Goal: Information Seeking & Learning: Learn about a topic

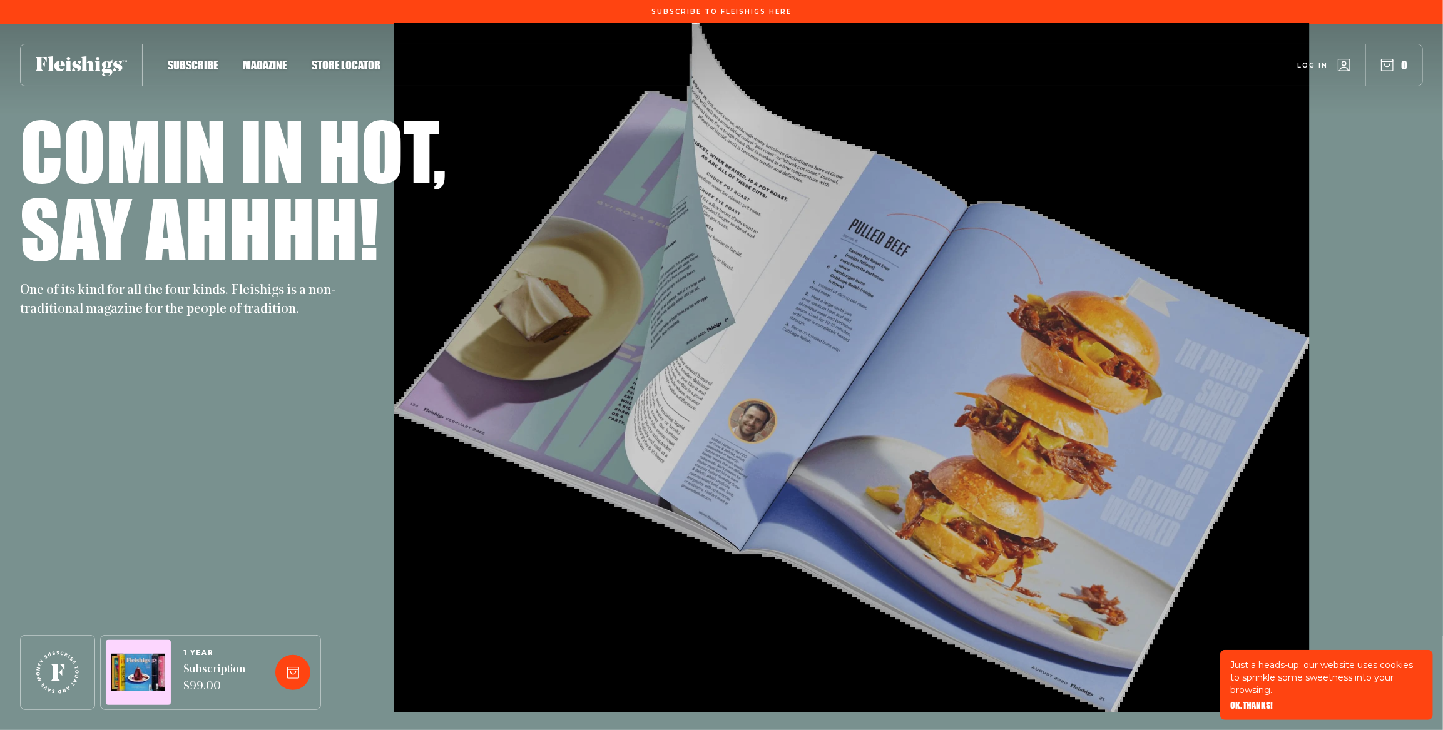
click at [817, 367] on div "Comin in hot, Say ahhhh! One of its kind for all the four kinds. Fleishigs is a…" at bounding box center [721, 377] width 1403 height 706
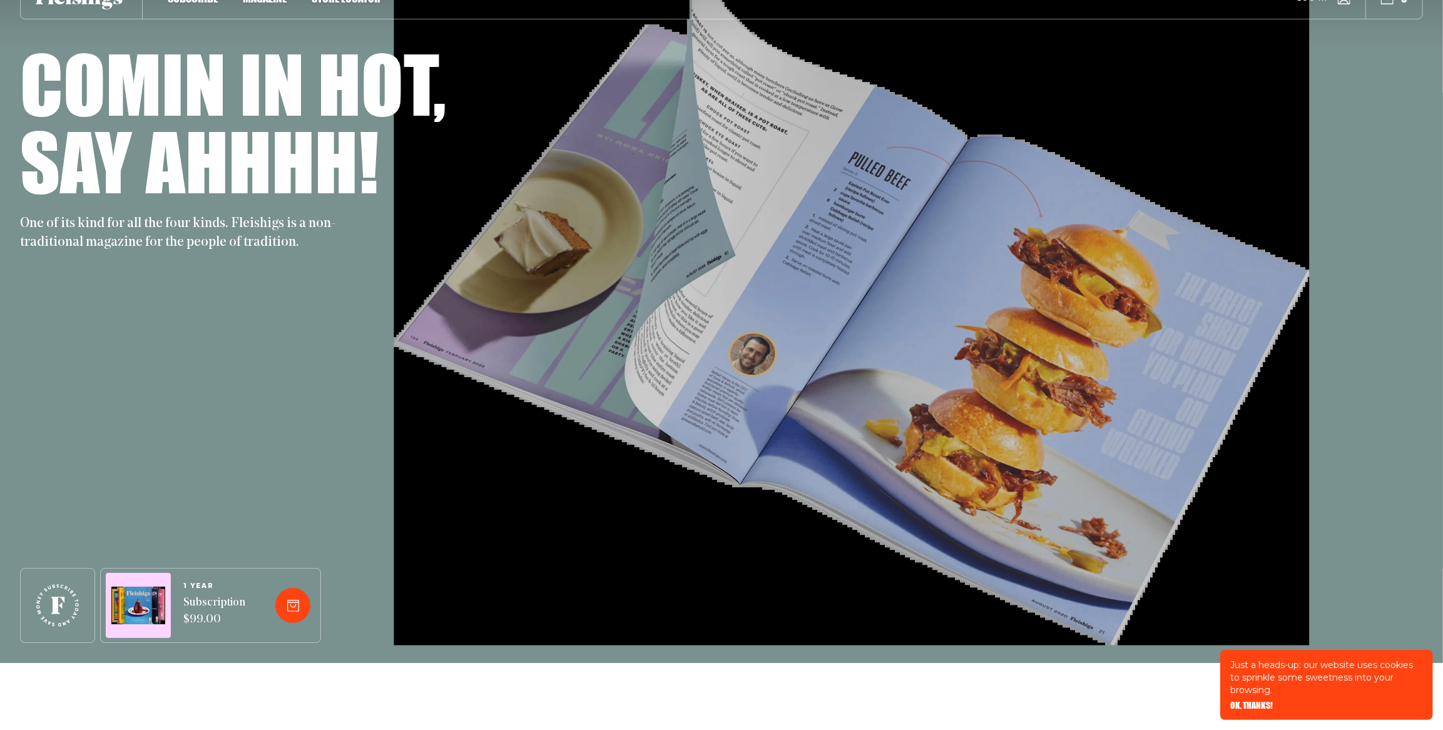
scroll to position [94, 0]
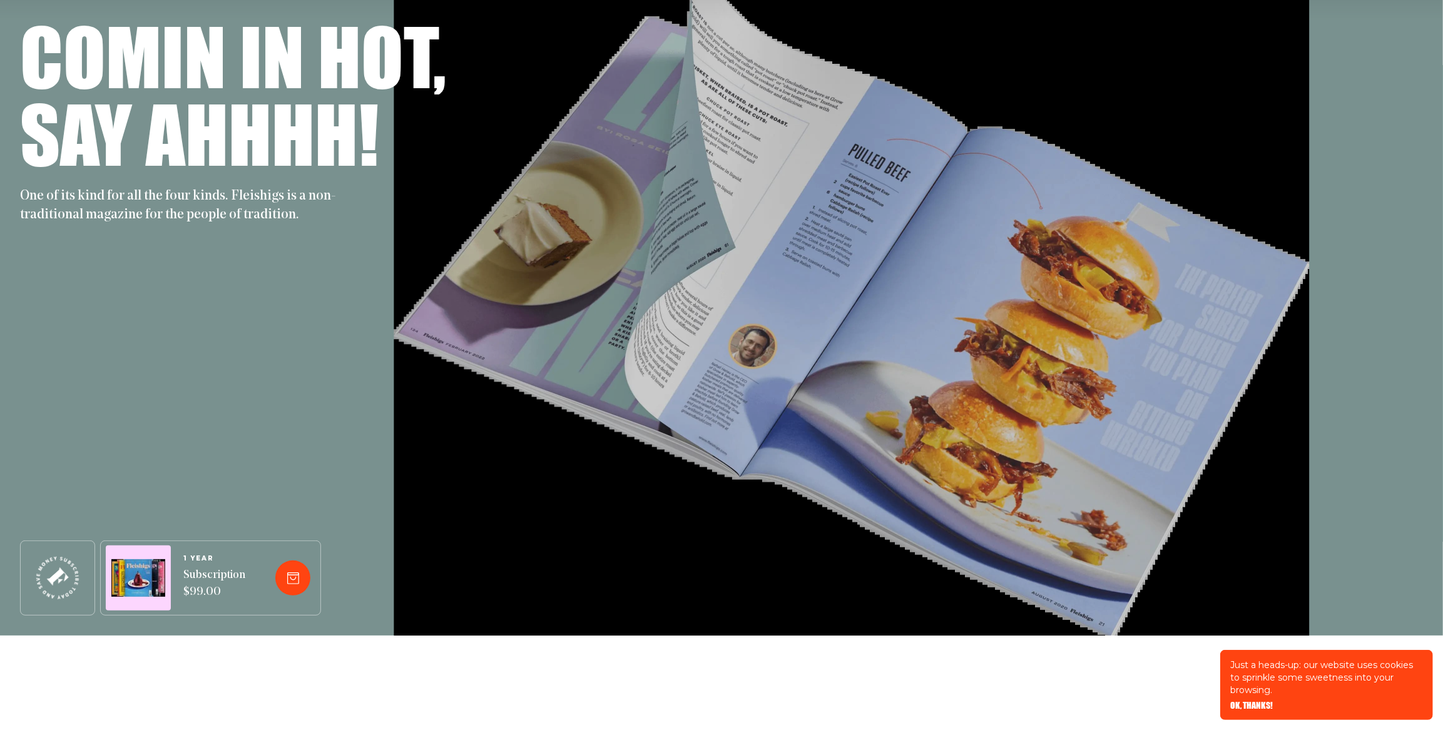
click at [62, 597] on icon at bounding box center [58, 578] width 60 height 60
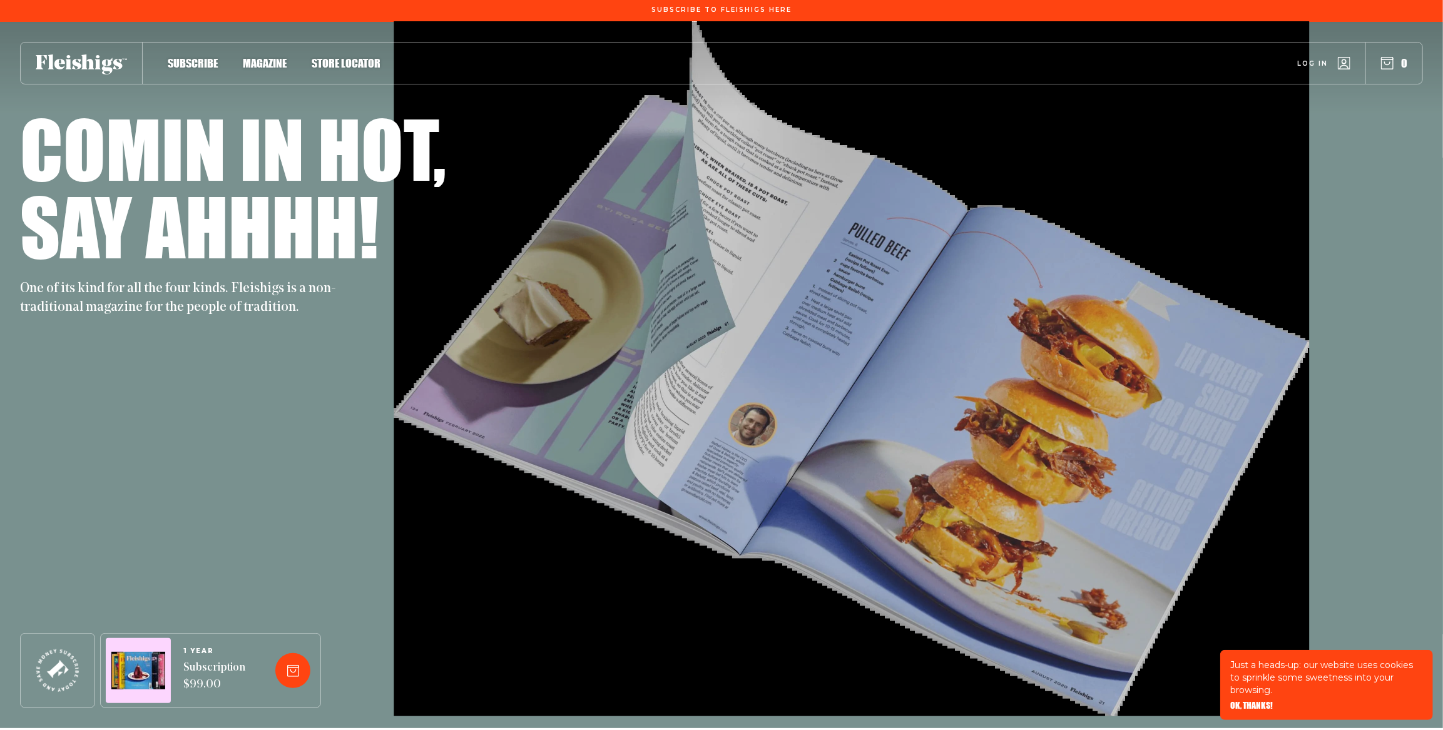
scroll to position [0, 0]
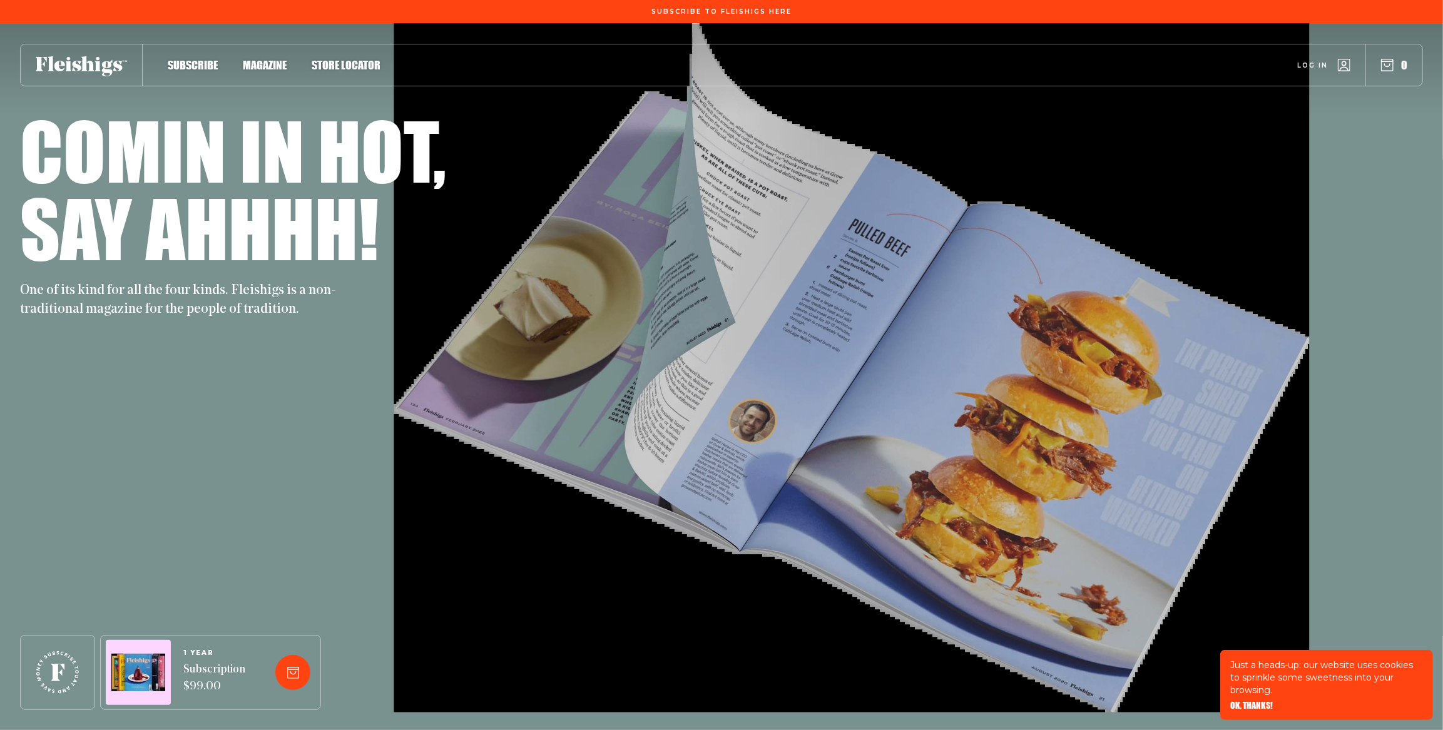
click at [274, 59] on span "Magazine" at bounding box center [265, 52] width 44 height 14
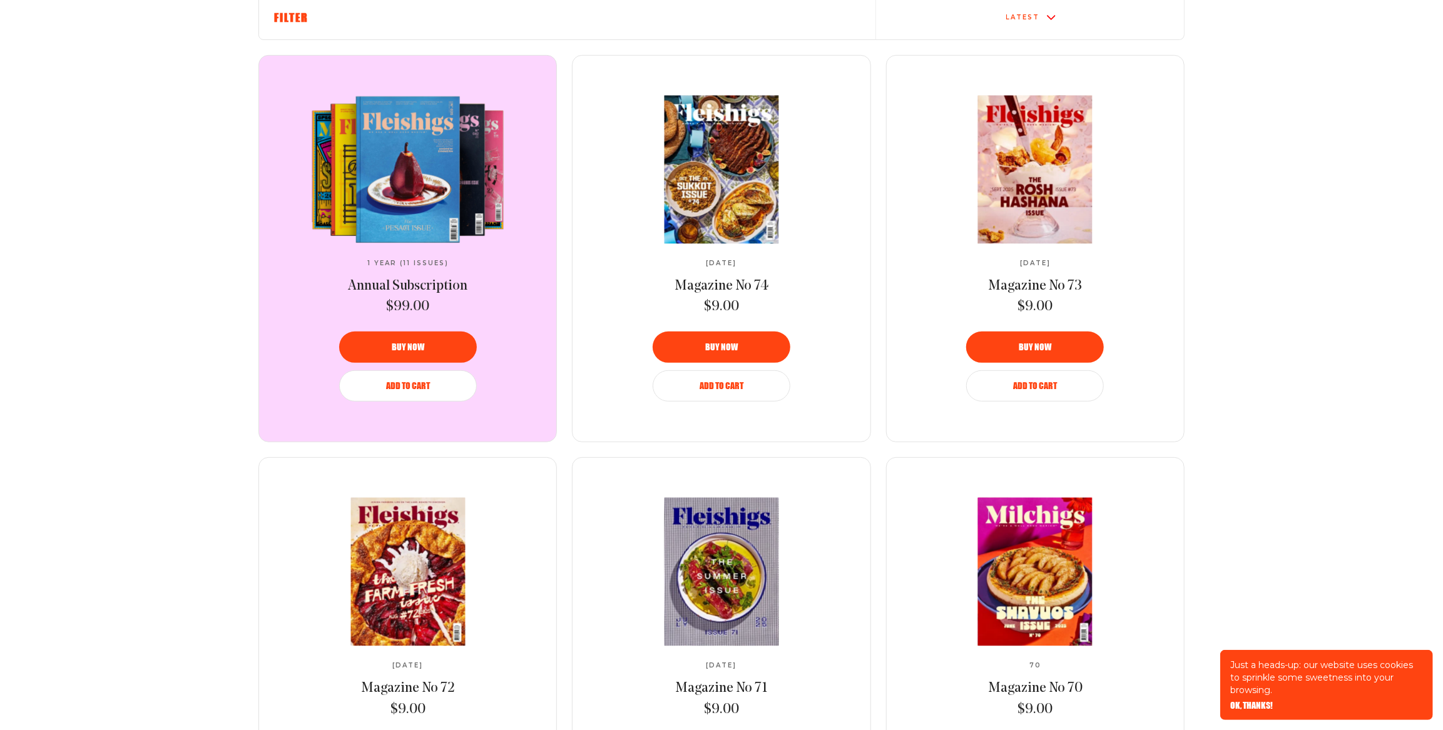
scroll to position [474, 0]
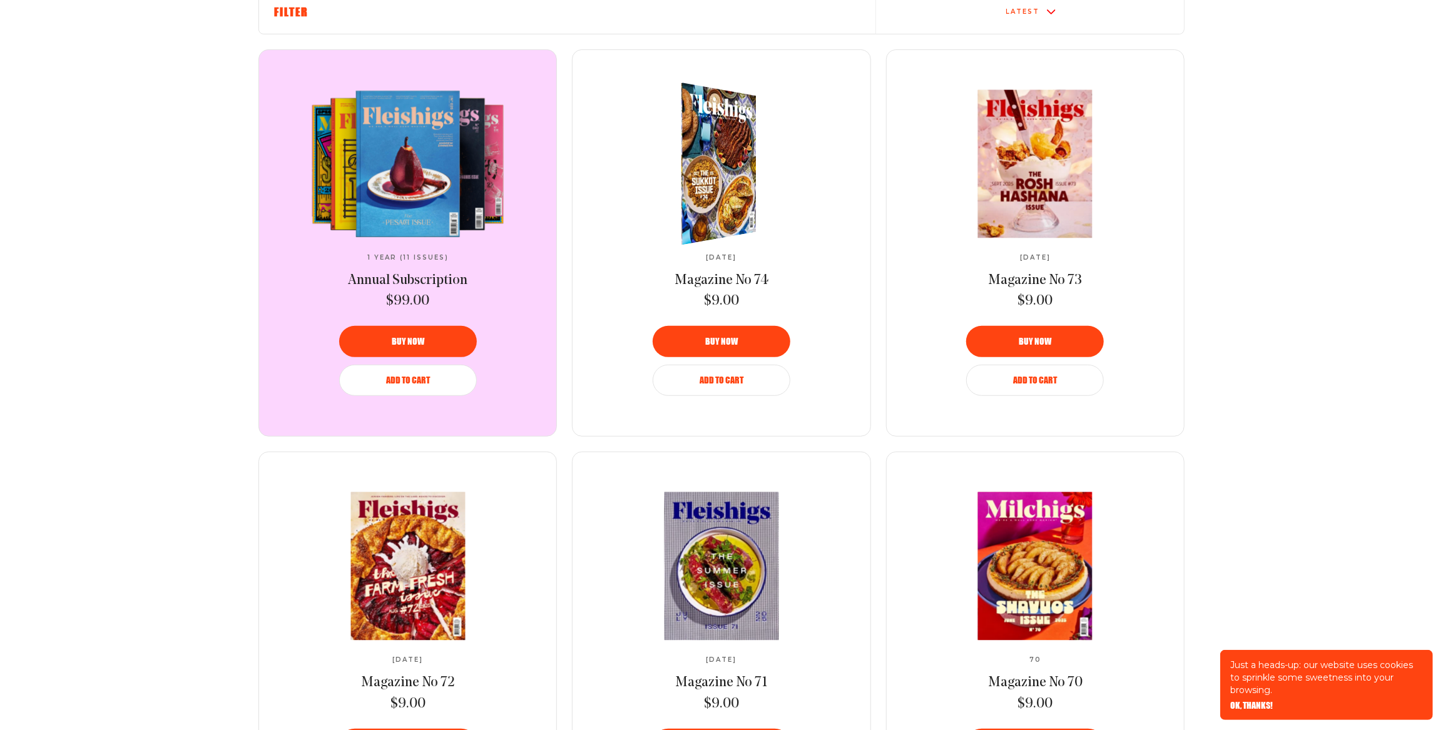
click at [729, 210] on img at bounding box center [712, 164] width 138 height 176
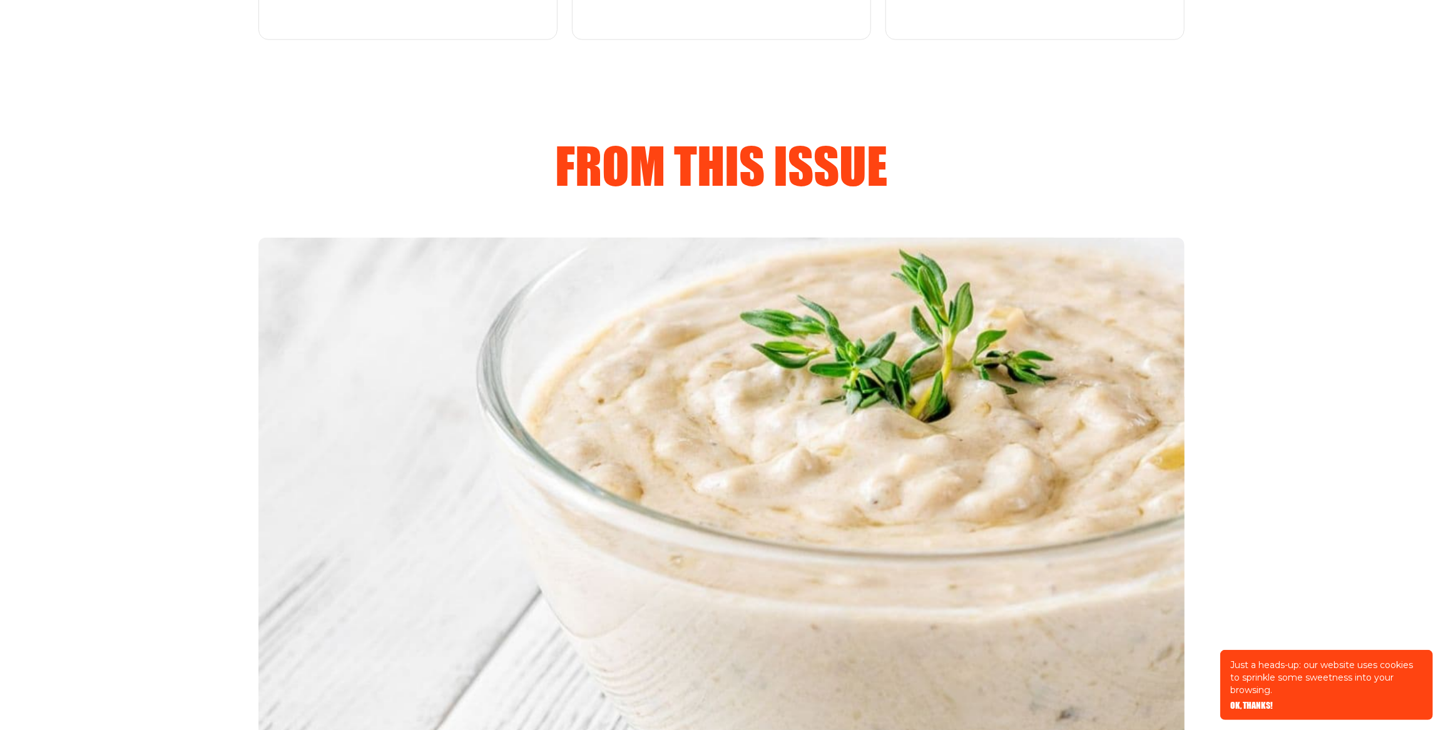
scroll to position [1706, 0]
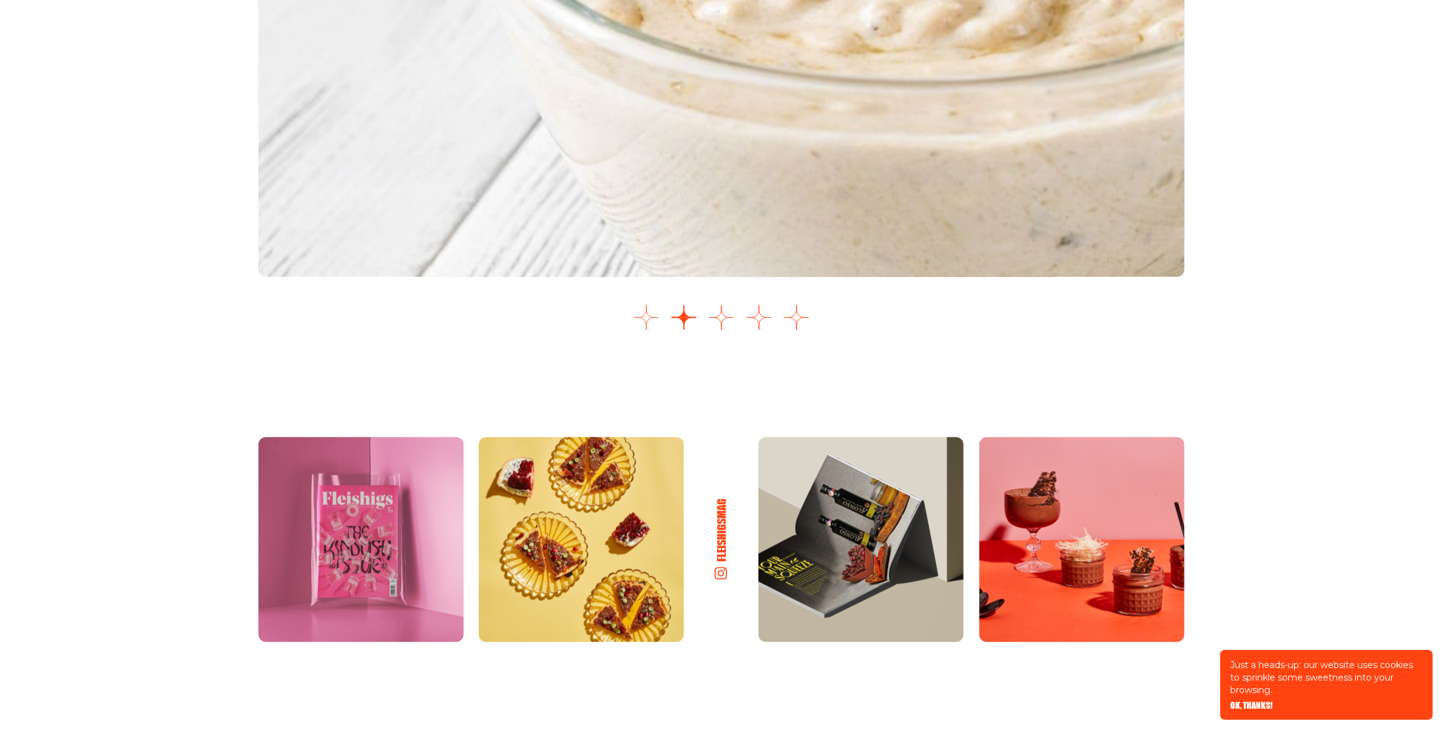
click at [651, 330] on button "Go to slide 1" at bounding box center [646, 317] width 25 height 25
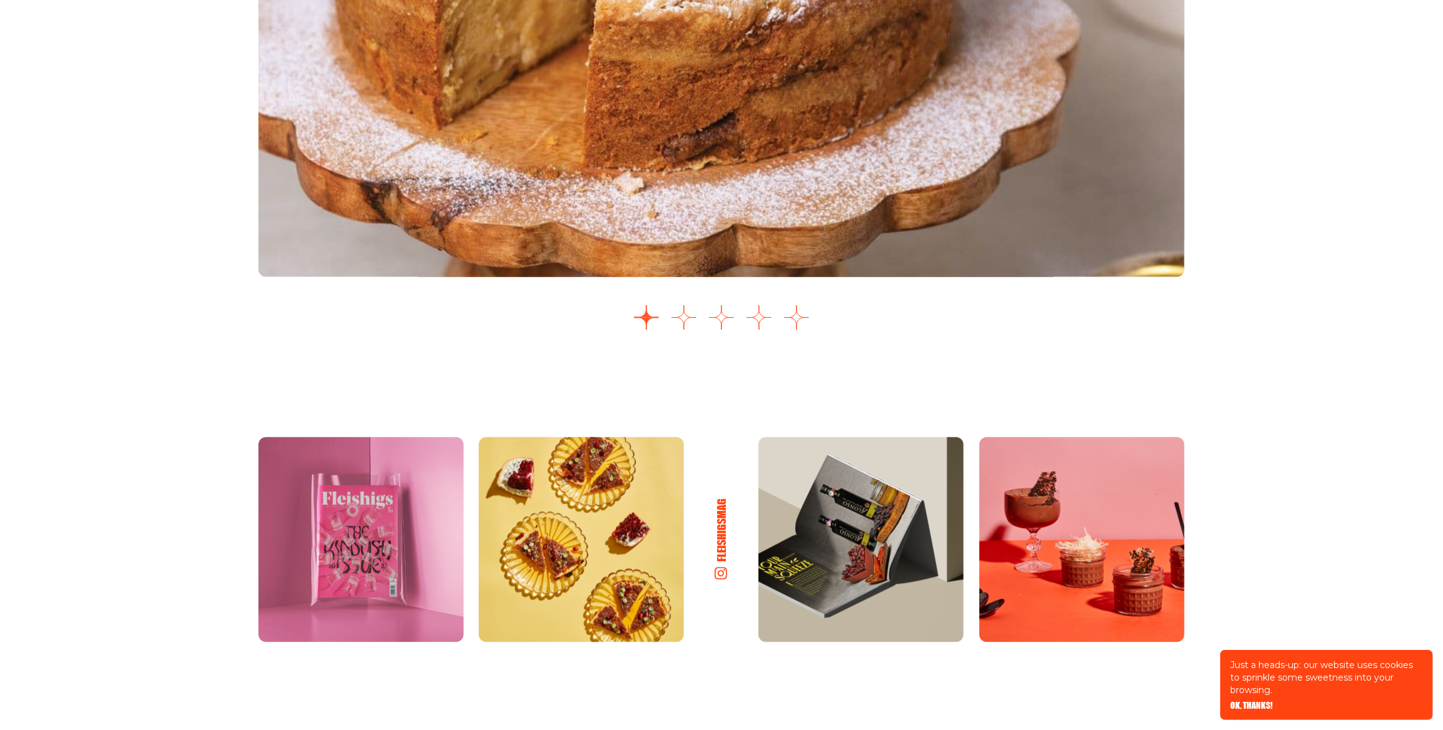
scroll to position [1421, 0]
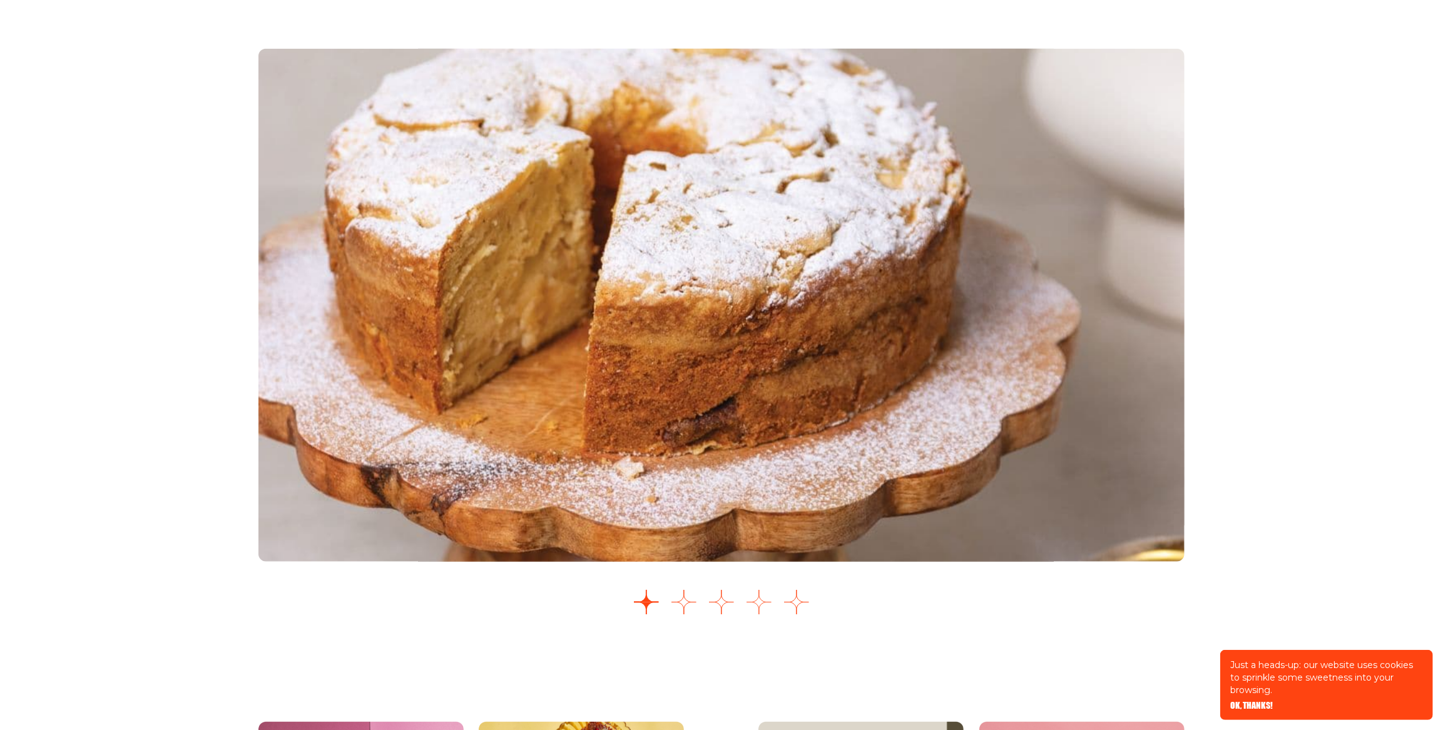
click at [767, 615] on button "Go to slide 4" at bounding box center [758, 602] width 25 height 25
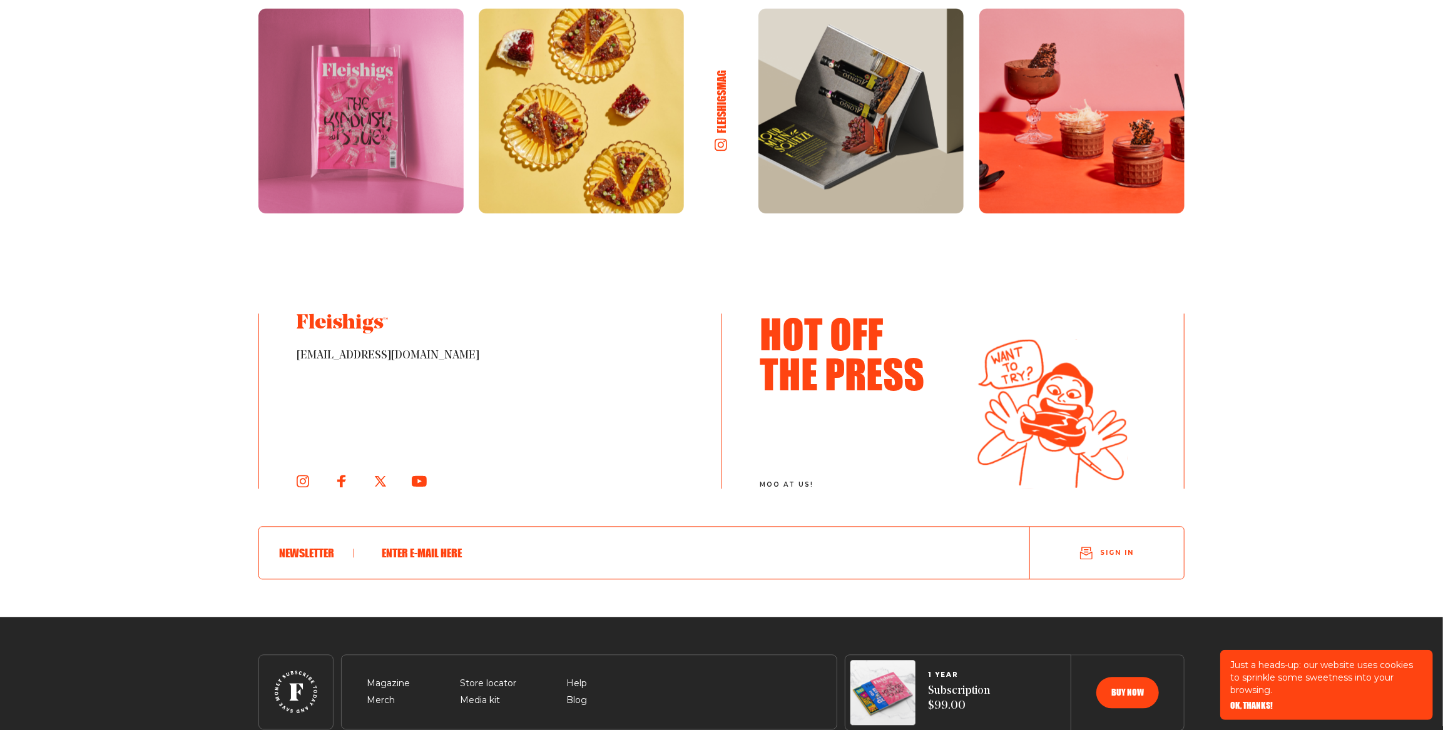
scroll to position [2218, 0]
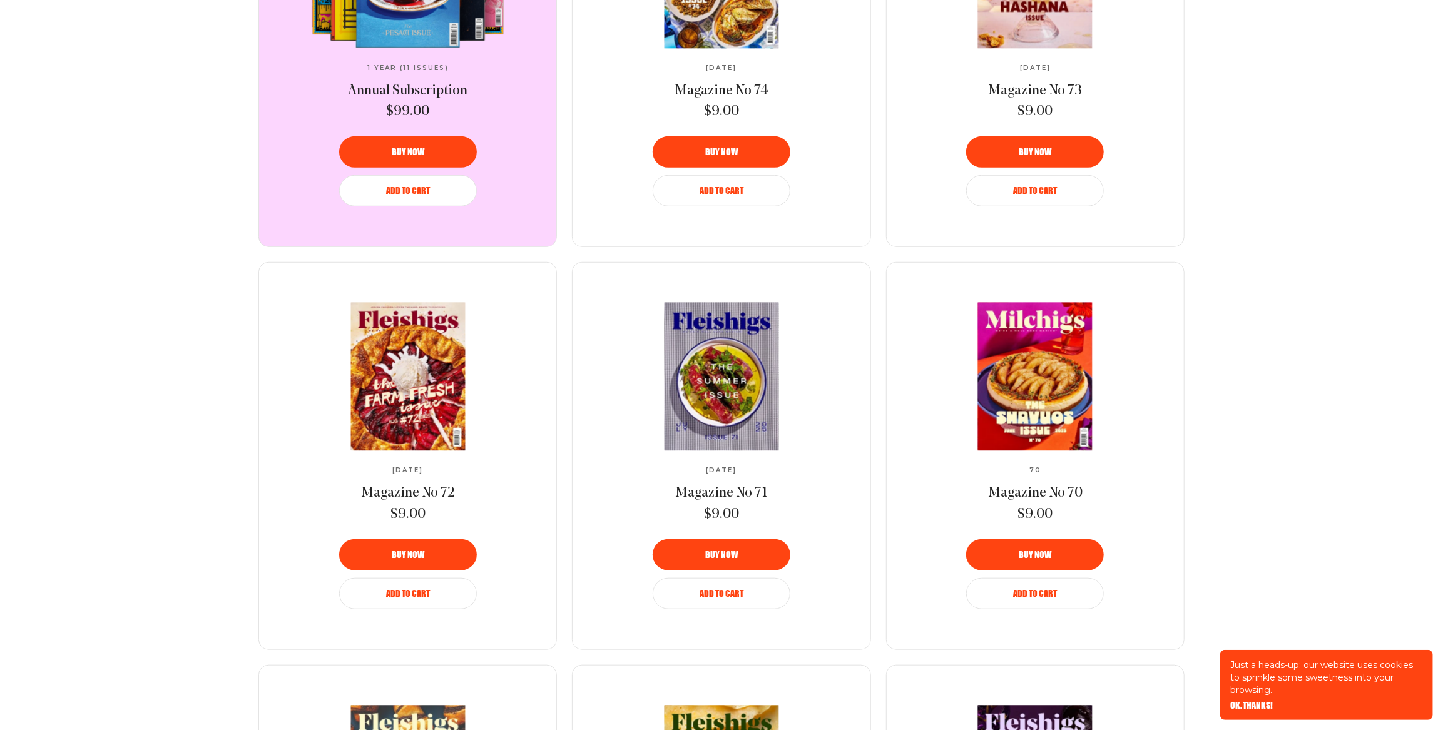
scroll to position [663, 0]
